Goal: Task Accomplishment & Management: Manage account settings

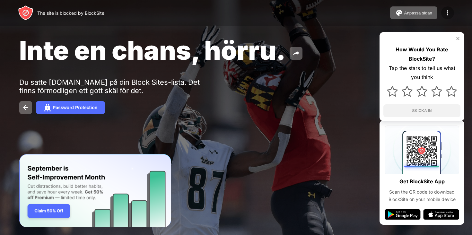
click at [451, 14] on img at bounding box center [448, 13] width 8 height 8
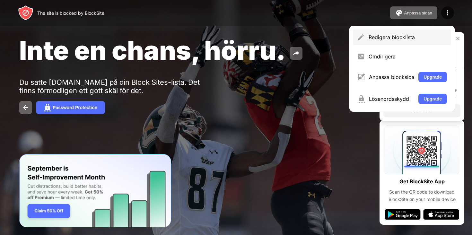
click at [383, 35] on div "Redigera blocklista" at bounding box center [408, 37] width 78 height 6
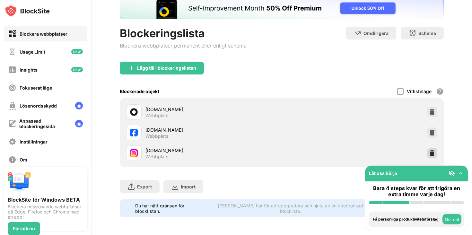
click at [432, 155] on img at bounding box center [432, 153] width 6 height 6
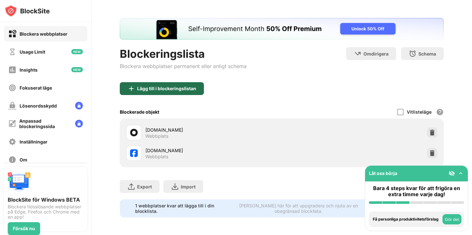
click at [148, 91] on div "Lägg till i blockeringslistan" at bounding box center [166, 88] width 59 height 5
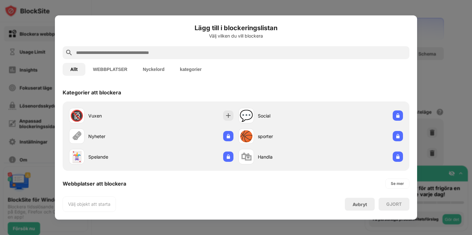
click at [176, 51] on input "text" at bounding box center [242, 53] width 332 height 8
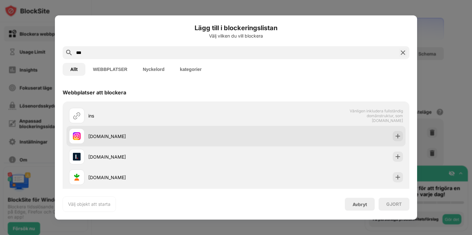
type input "***"
click at [127, 138] on div "[DOMAIN_NAME]" at bounding box center [162, 136] width 148 height 7
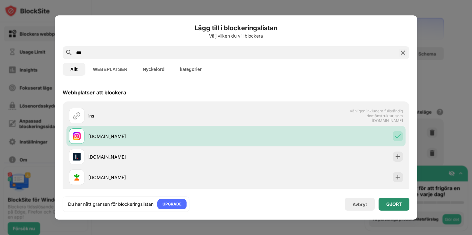
click at [402, 201] on div "GJORT" at bounding box center [394, 204] width 31 height 13
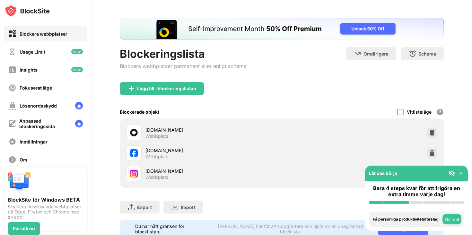
scroll to position [43, 0]
